Goal: Manage account settings

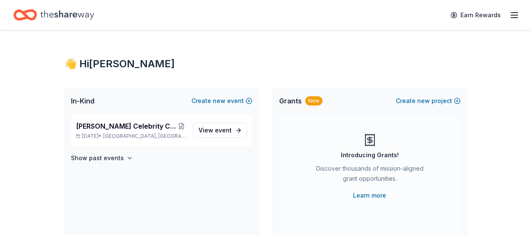
click at [511, 18] on line "button" at bounding box center [514, 18] width 7 height 0
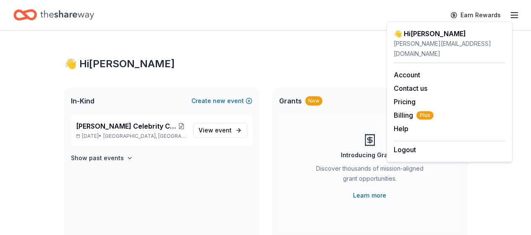
click at [429, 40] on div "[PERSON_NAME][EMAIL_ADDRESS][DOMAIN_NAME]" at bounding box center [450, 49] width 112 height 20
click at [411, 71] on link "Account" at bounding box center [407, 75] width 26 height 8
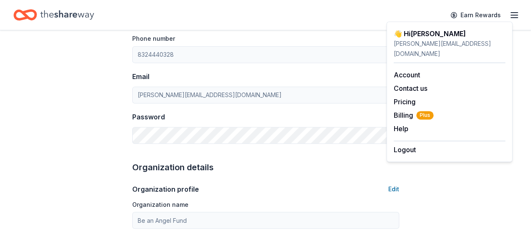
scroll to position [168, 0]
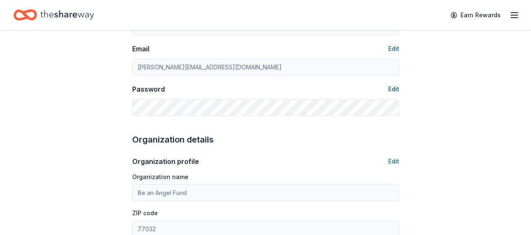
click at [394, 89] on button "Edit" at bounding box center [393, 89] width 11 height 10
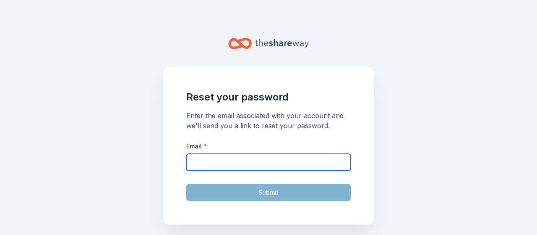
click at [208, 164] on input "Email *" at bounding box center [268, 162] width 165 height 17
type input "[PERSON_NAME][EMAIL_ADDRESS][DOMAIN_NAME]"
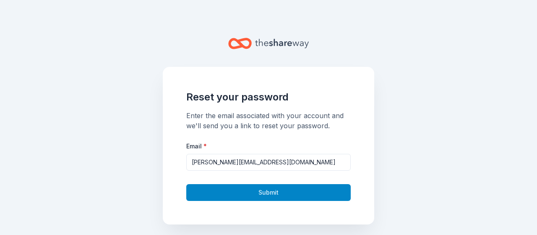
click at [224, 192] on button "Submit" at bounding box center [268, 192] width 165 height 17
